Goal: Navigation & Orientation: Find specific page/section

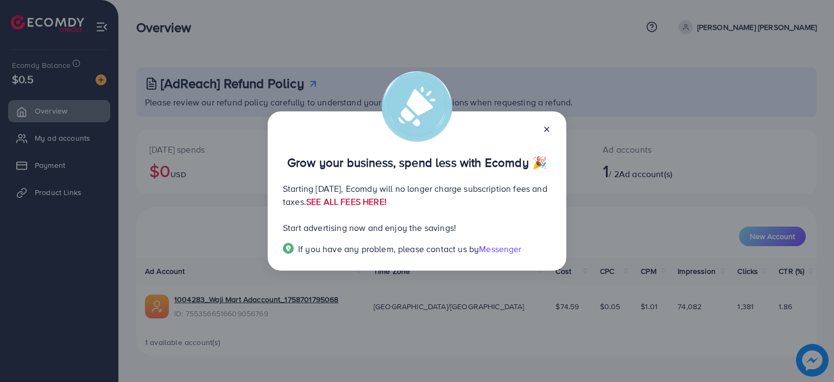
click at [387, 198] on link "SEE ALL FEES HERE!" at bounding box center [346, 202] width 80 height 12
click at [549, 128] on line at bounding box center [547, 129] width 4 height 4
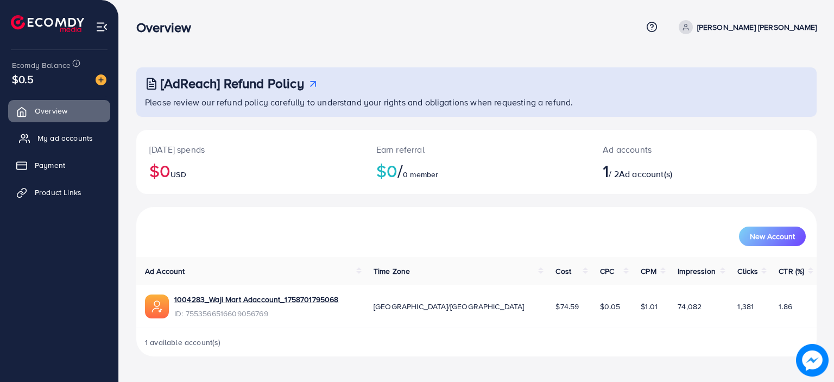
click at [70, 137] on span "My ad accounts" at bounding box center [64, 138] width 55 height 11
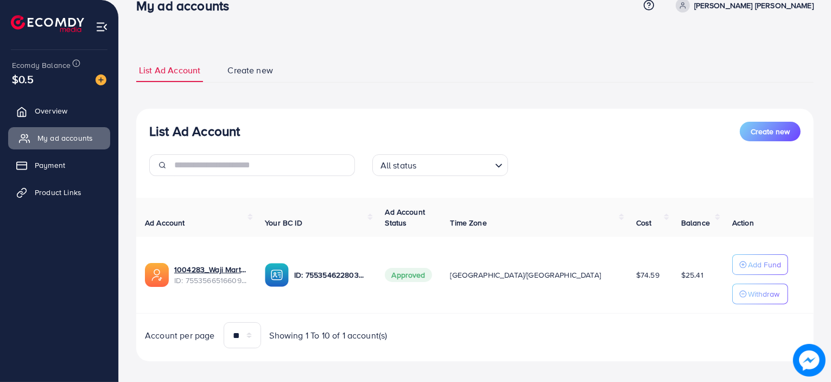
scroll to position [30, 0]
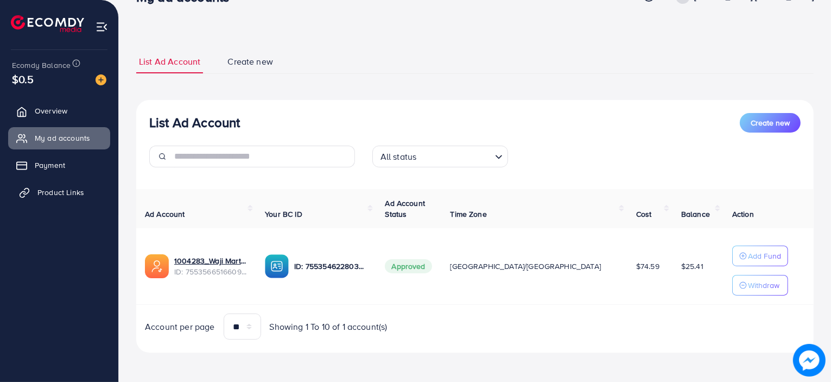
click at [62, 194] on span "Product Links" at bounding box center [60, 192] width 47 height 11
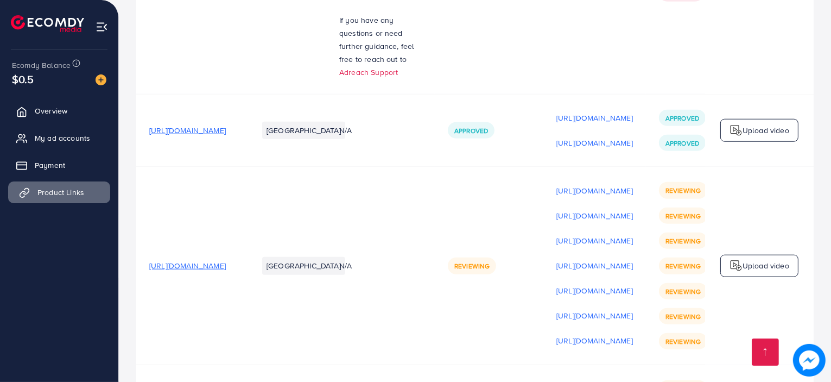
scroll to position [1355, 0]
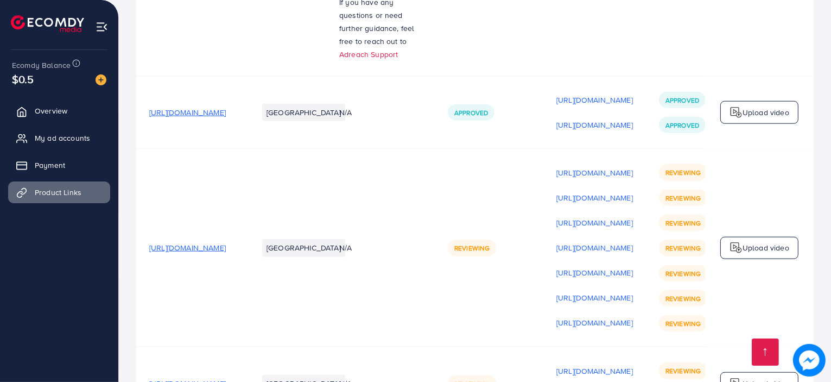
scroll to position [1355, 0]
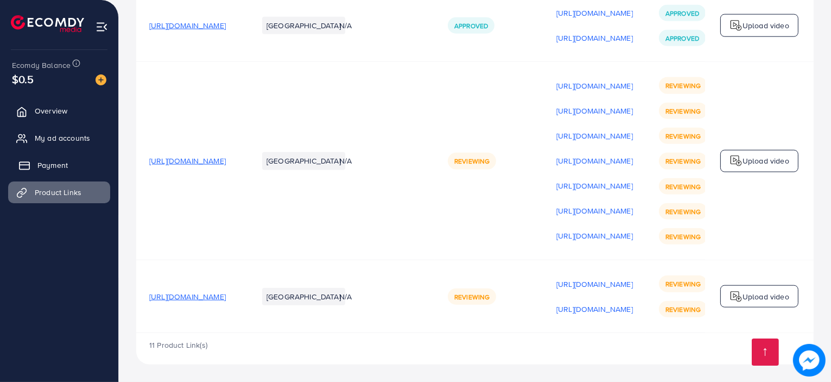
click at [54, 163] on span "Payment" at bounding box center [52, 165] width 30 height 11
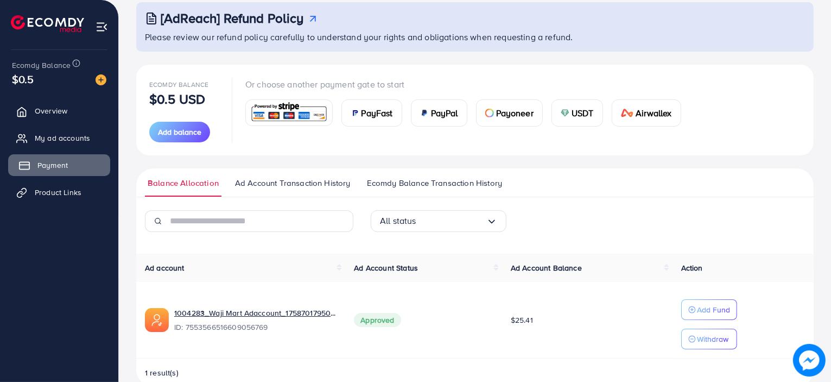
scroll to position [87, 0]
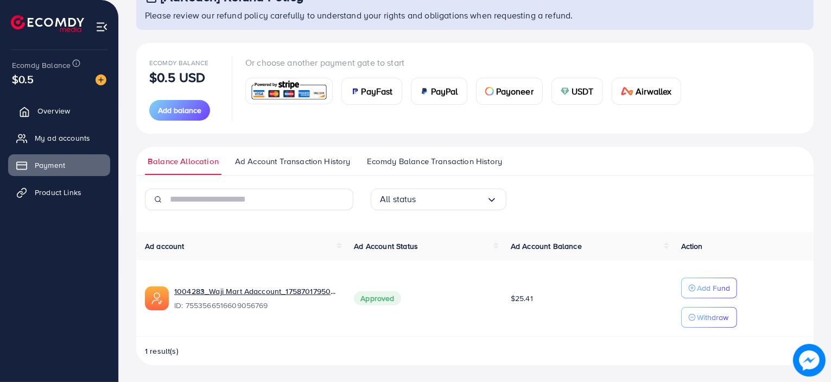
click at [34, 105] on link "Overview" at bounding box center [59, 111] width 102 height 22
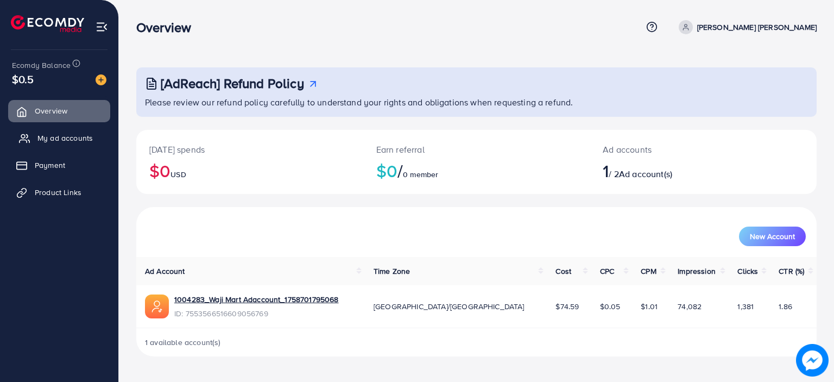
click at [66, 141] on span "My ad accounts" at bounding box center [64, 138] width 55 height 11
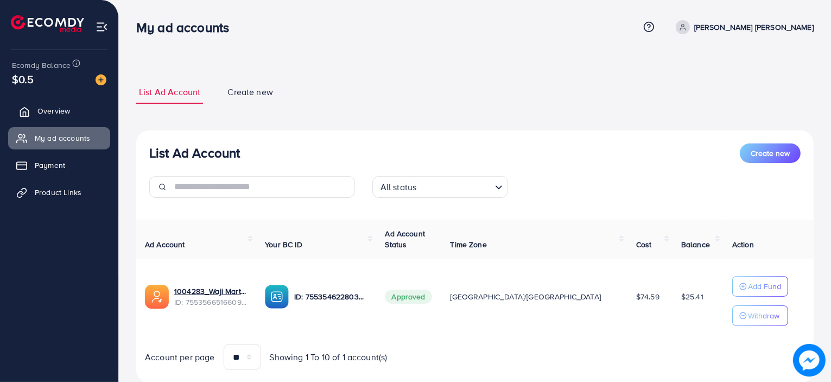
click at [41, 106] on span "Overview" at bounding box center [53, 110] width 33 height 11
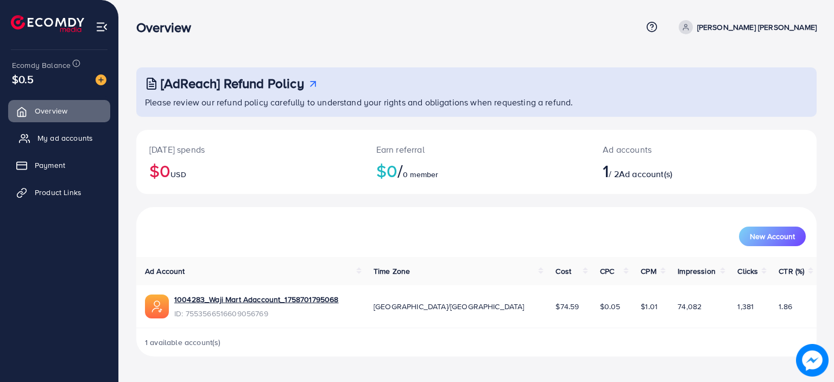
click at [58, 132] on link "My ad accounts" at bounding box center [59, 138] width 102 height 22
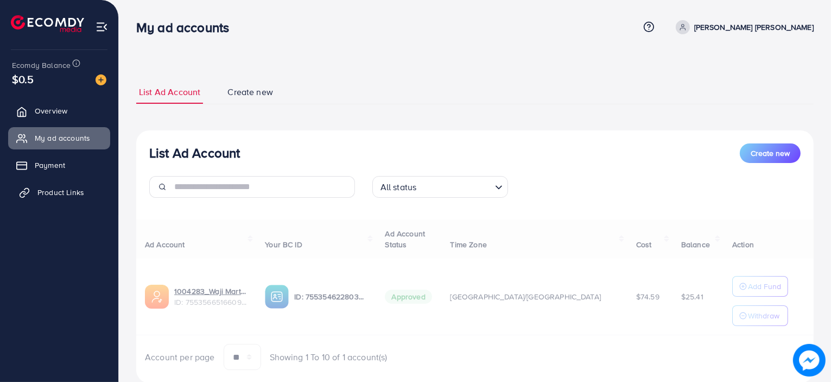
click at [53, 191] on span "Product Links" at bounding box center [60, 192] width 47 height 11
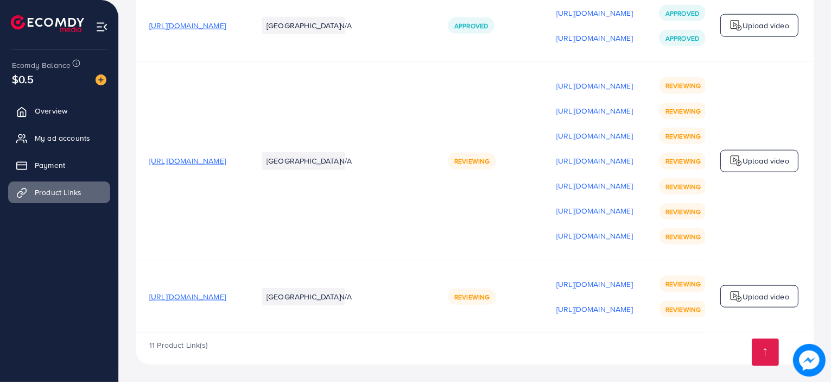
scroll to position [1355, 0]
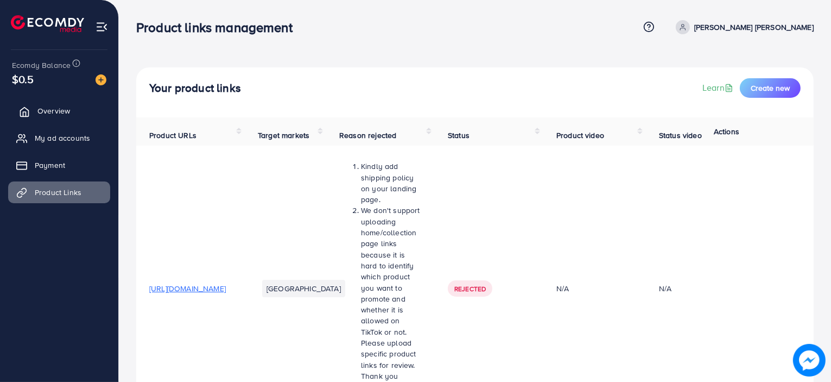
click at [49, 107] on span "Overview" at bounding box center [53, 110] width 33 height 11
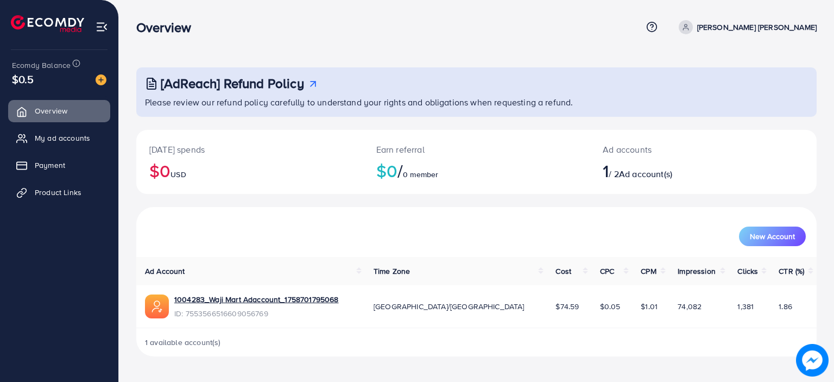
click at [180, 43] on nav "Overview Help Center Contact Support Plans and Pricing Term and policy About Us…" at bounding box center [476, 27] width 680 height 39
click at [89, 143] on span "My ad accounts" at bounding box center [64, 138] width 55 height 11
